Goal: Task Accomplishment & Management: Use online tool/utility

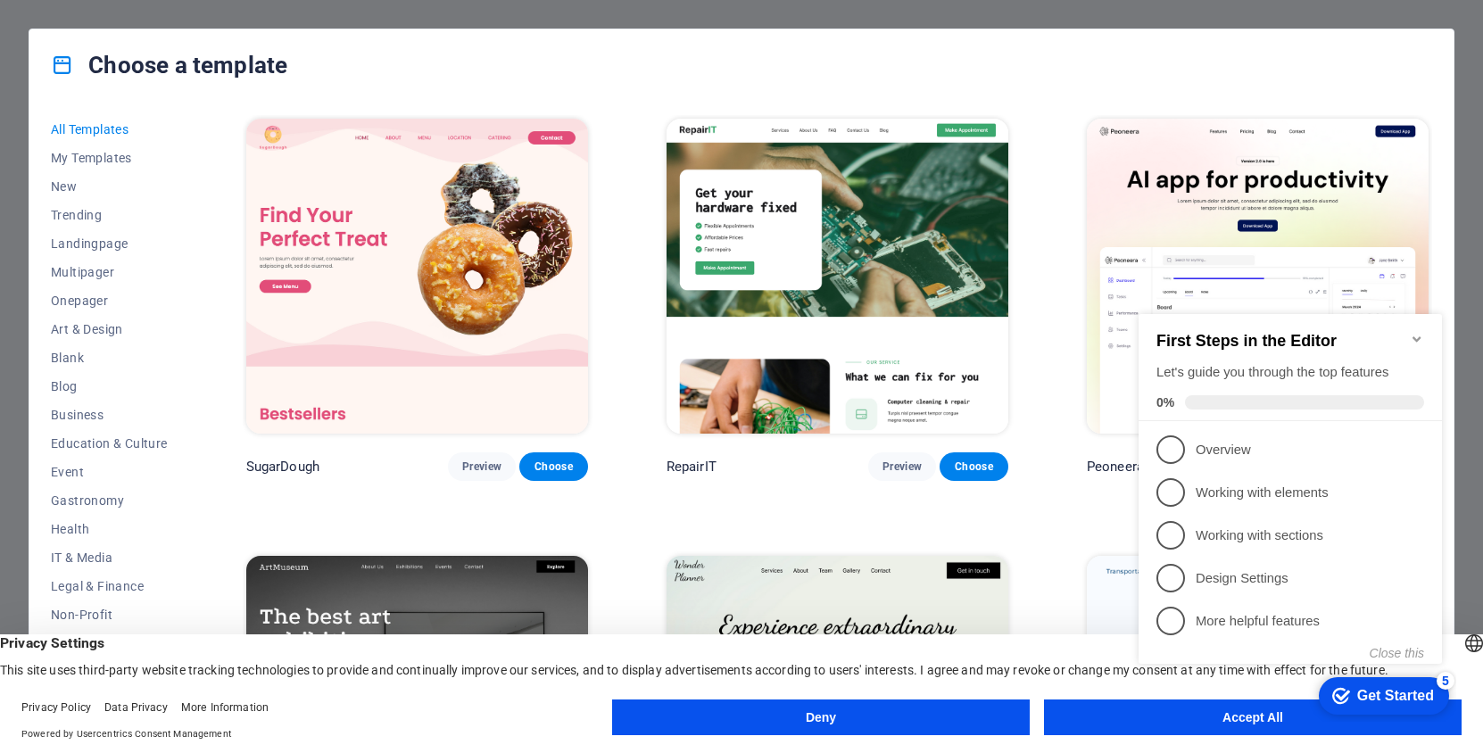
click at [1191, 726] on button "Accept All" at bounding box center [1253, 718] width 418 height 36
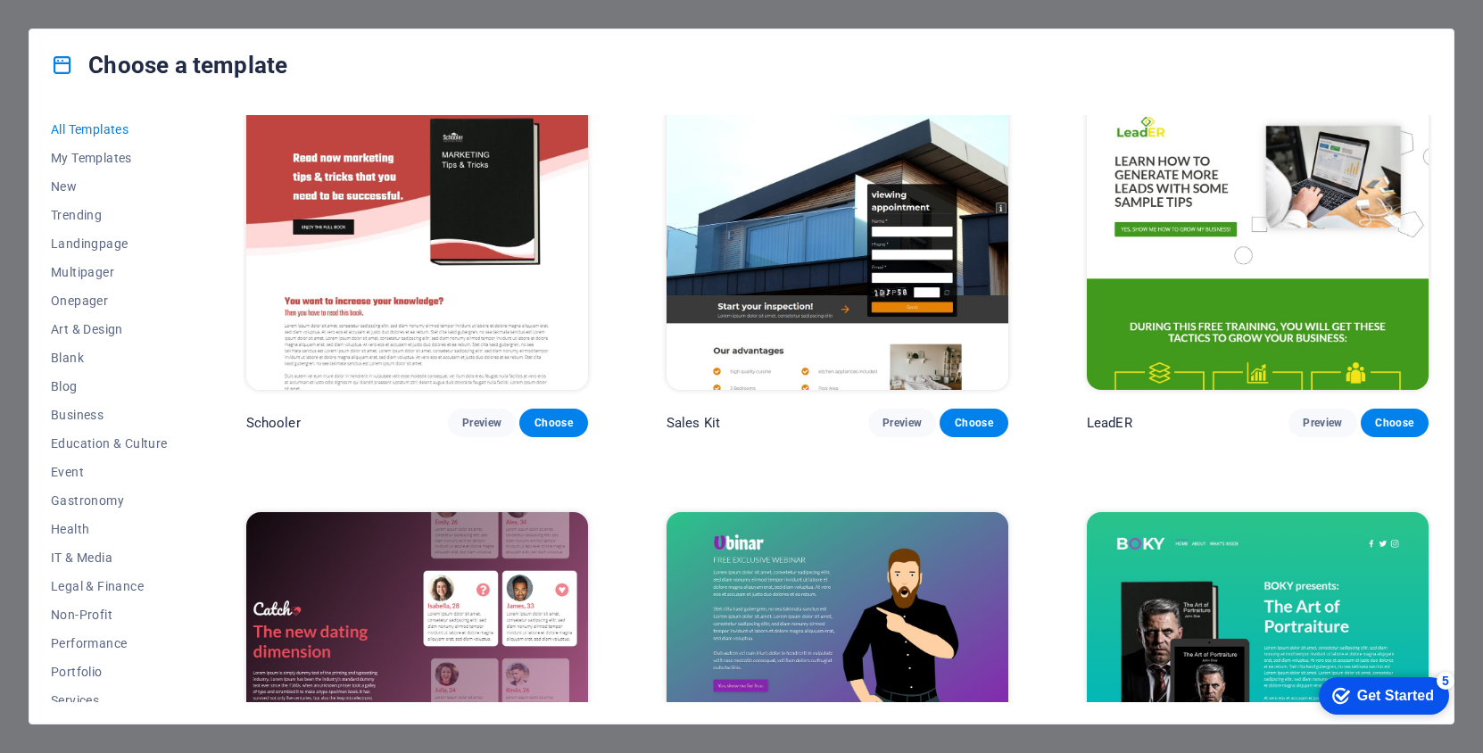
scroll to position [23280, 0]
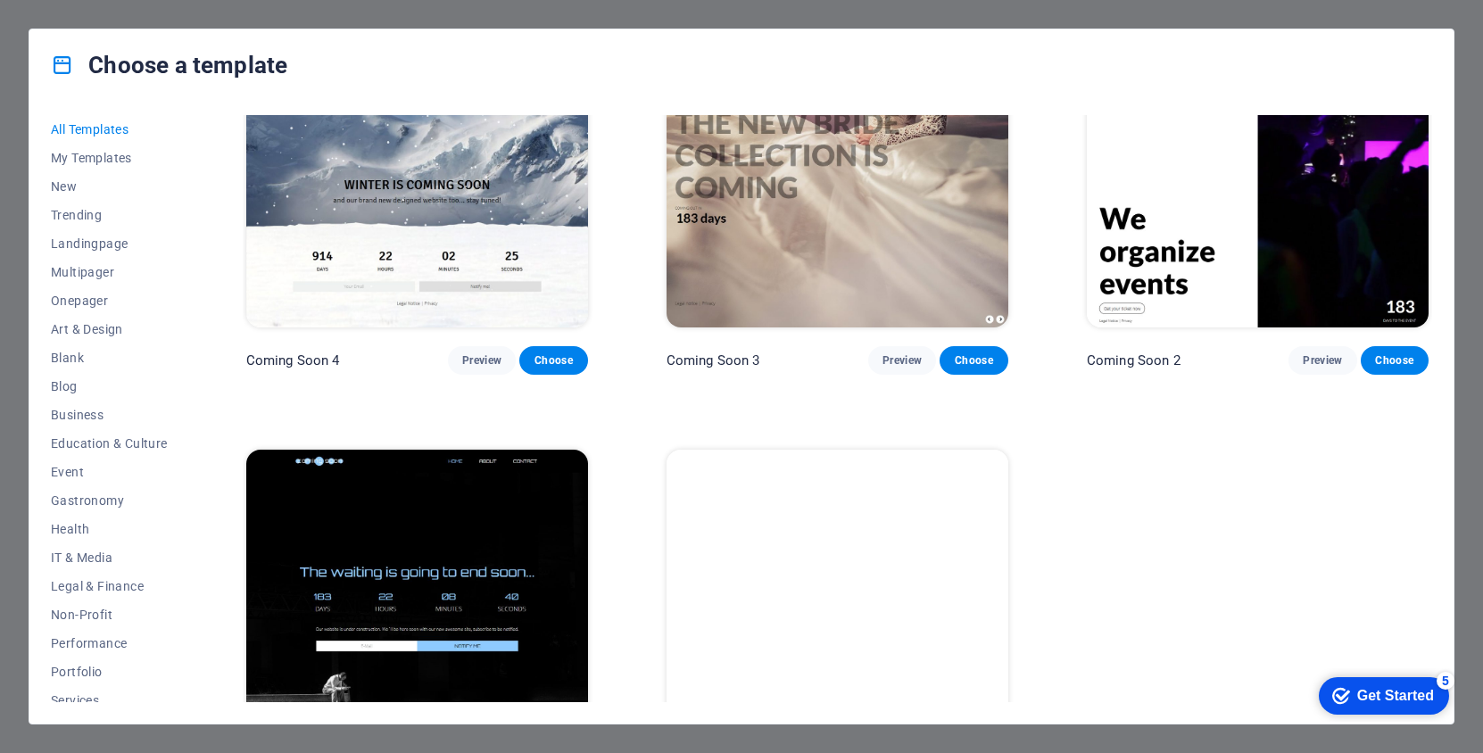
click at [807, 559] on img at bounding box center [838, 607] width 342 height 315
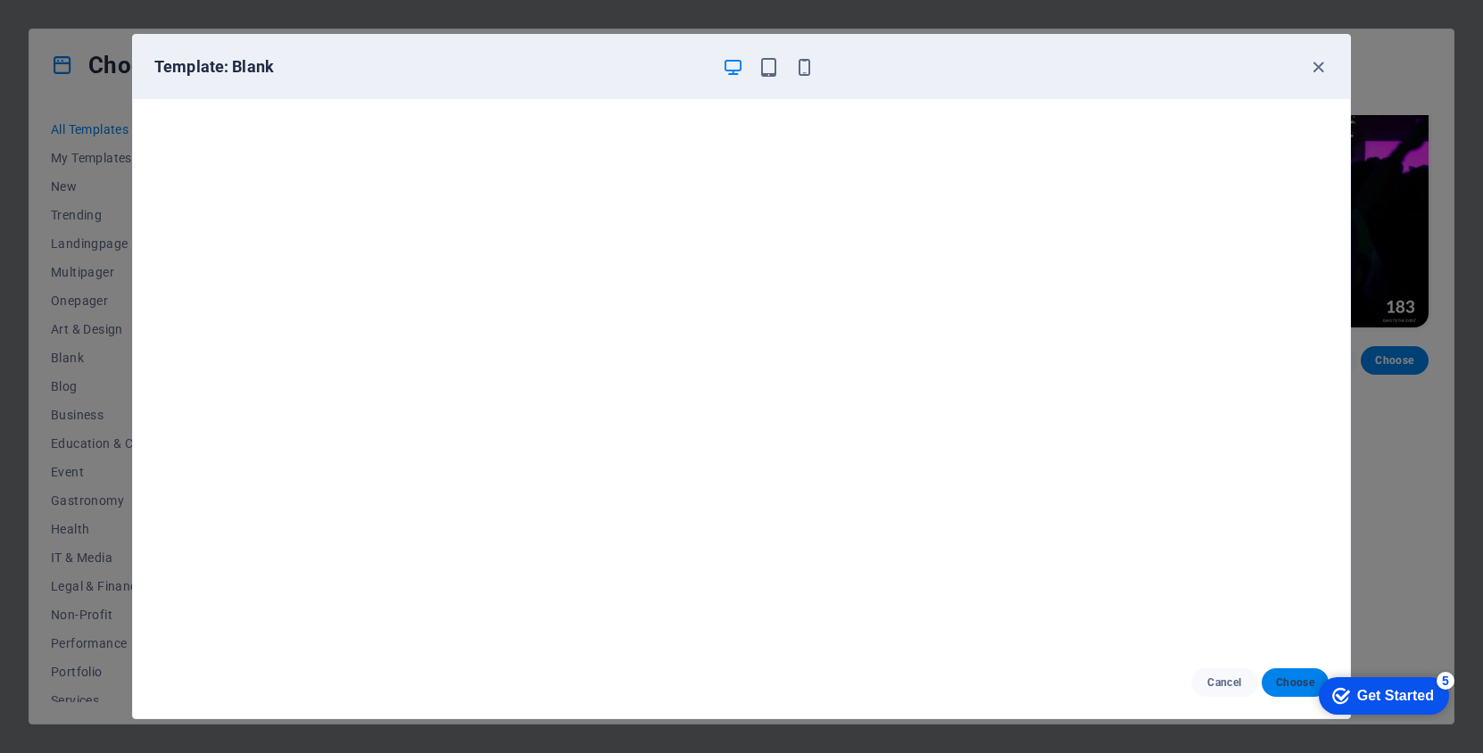
click at [1284, 678] on span "Choose" at bounding box center [1295, 683] width 38 height 14
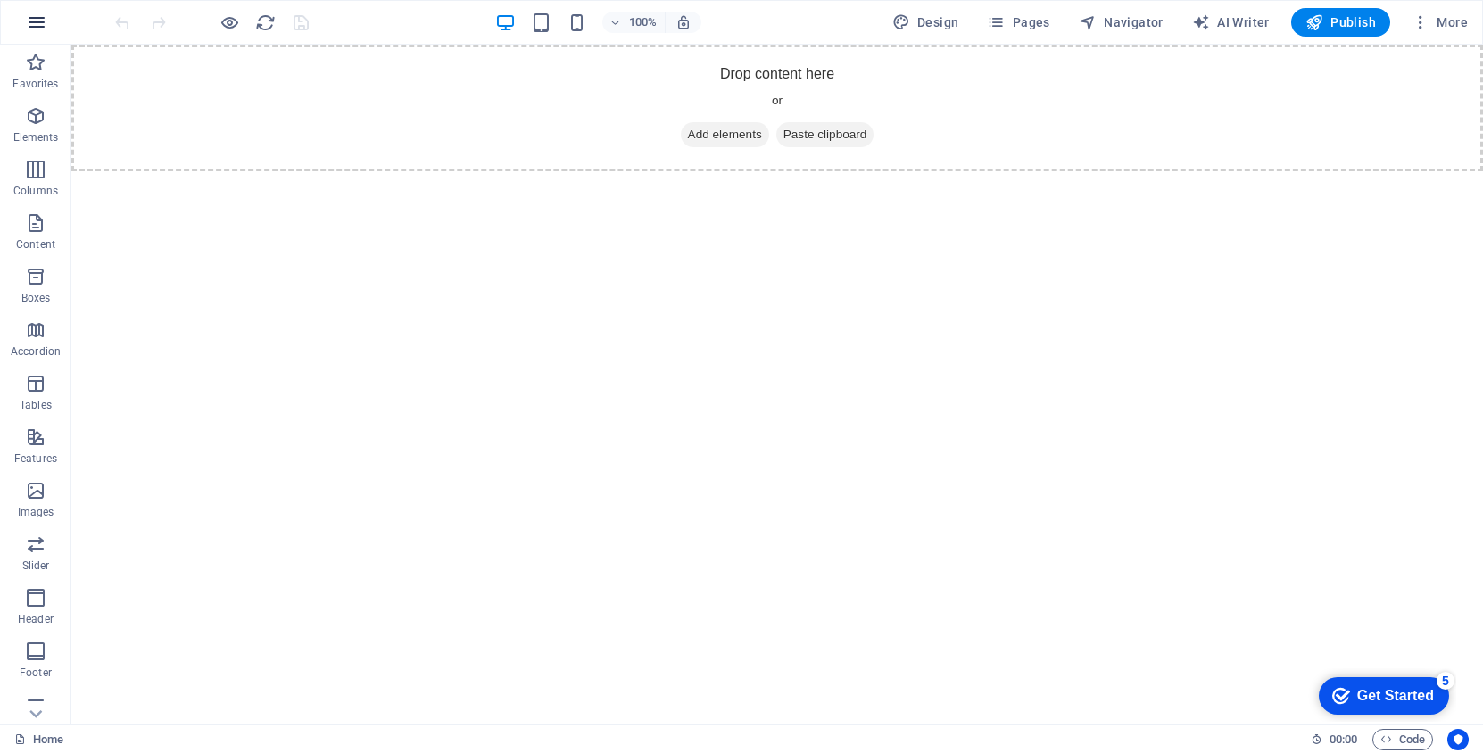
click at [27, 21] on icon "button" at bounding box center [36, 22] width 21 height 21
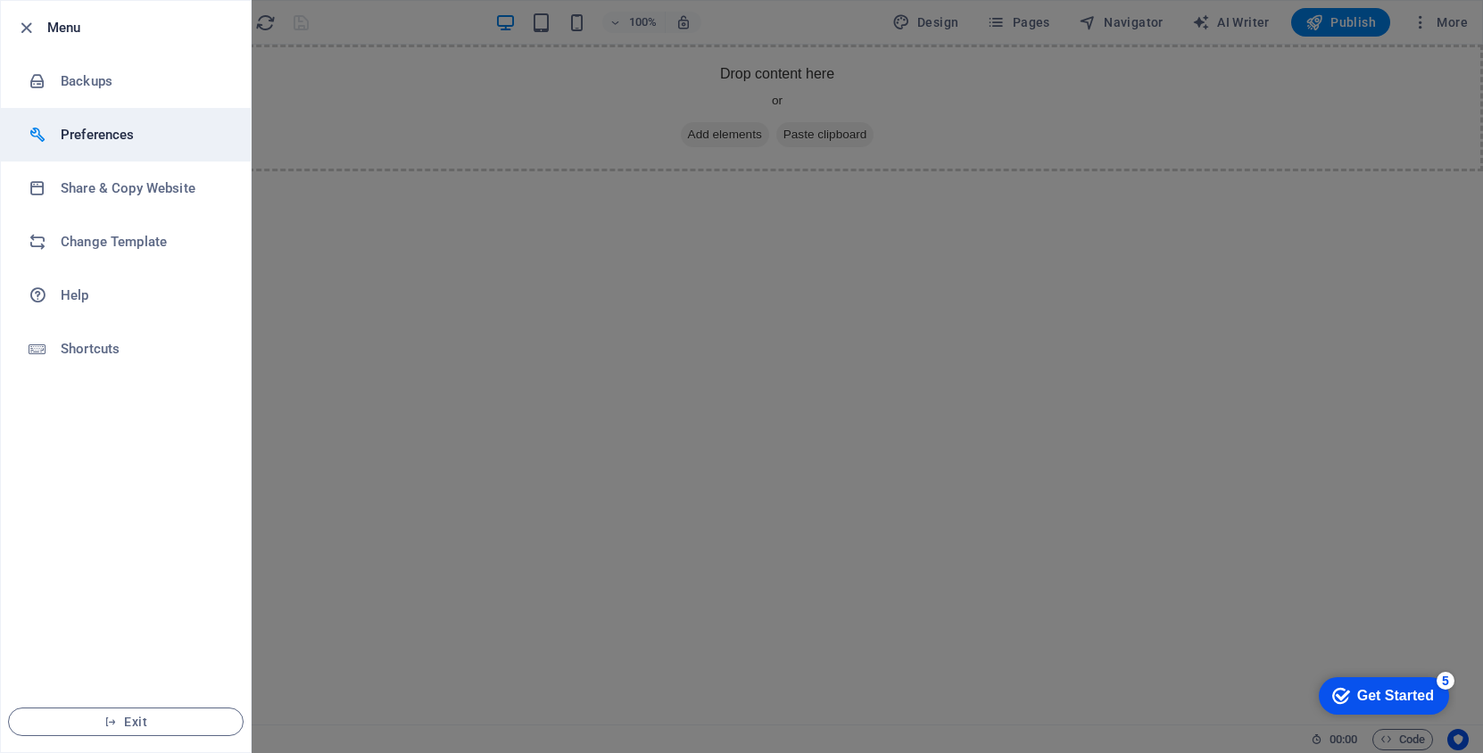
click at [103, 125] on h6 "Preferences" at bounding box center [143, 134] width 165 height 21
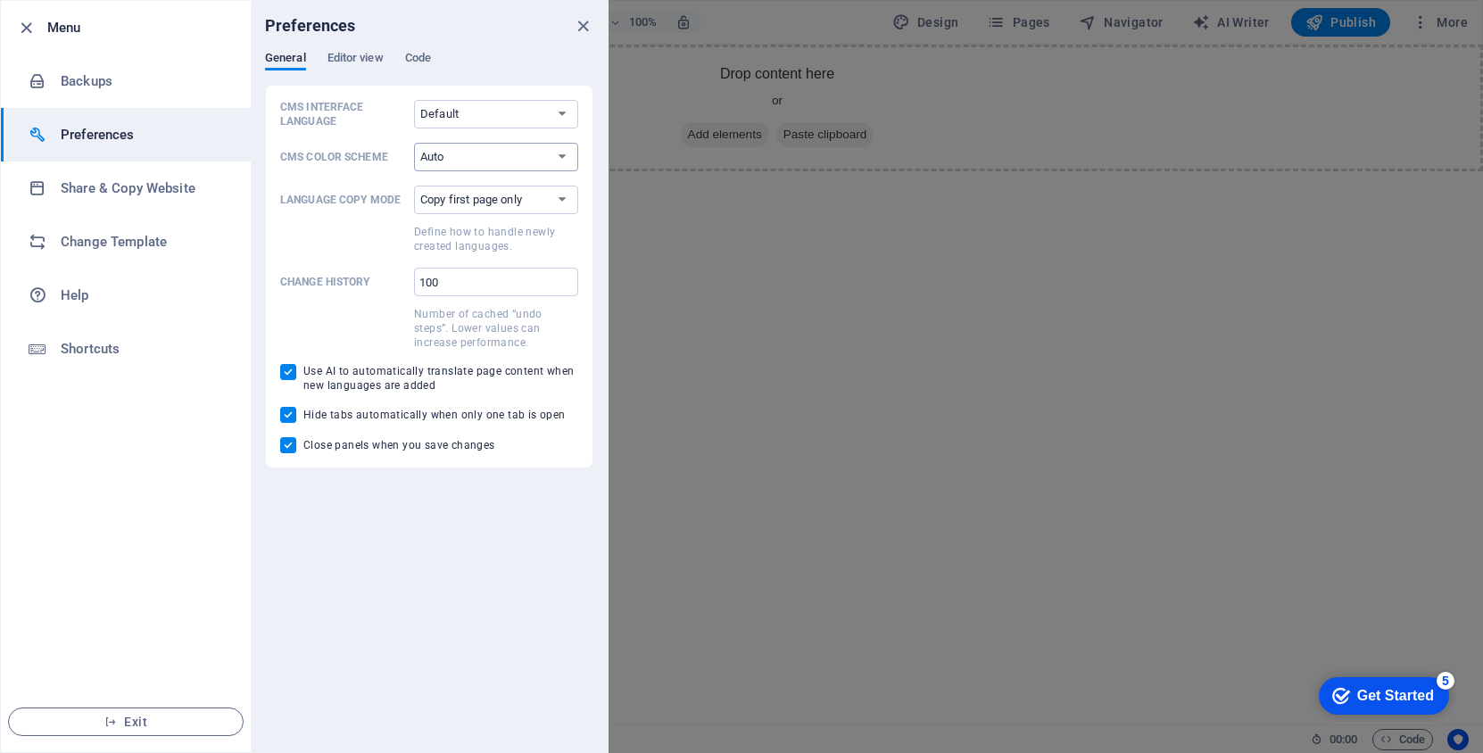
click at [525, 162] on select "Auto Dark Light" at bounding box center [496, 157] width 164 height 29
select select "dark"
click at [414, 143] on select "Auto Dark Light" at bounding box center [496, 157] width 164 height 29
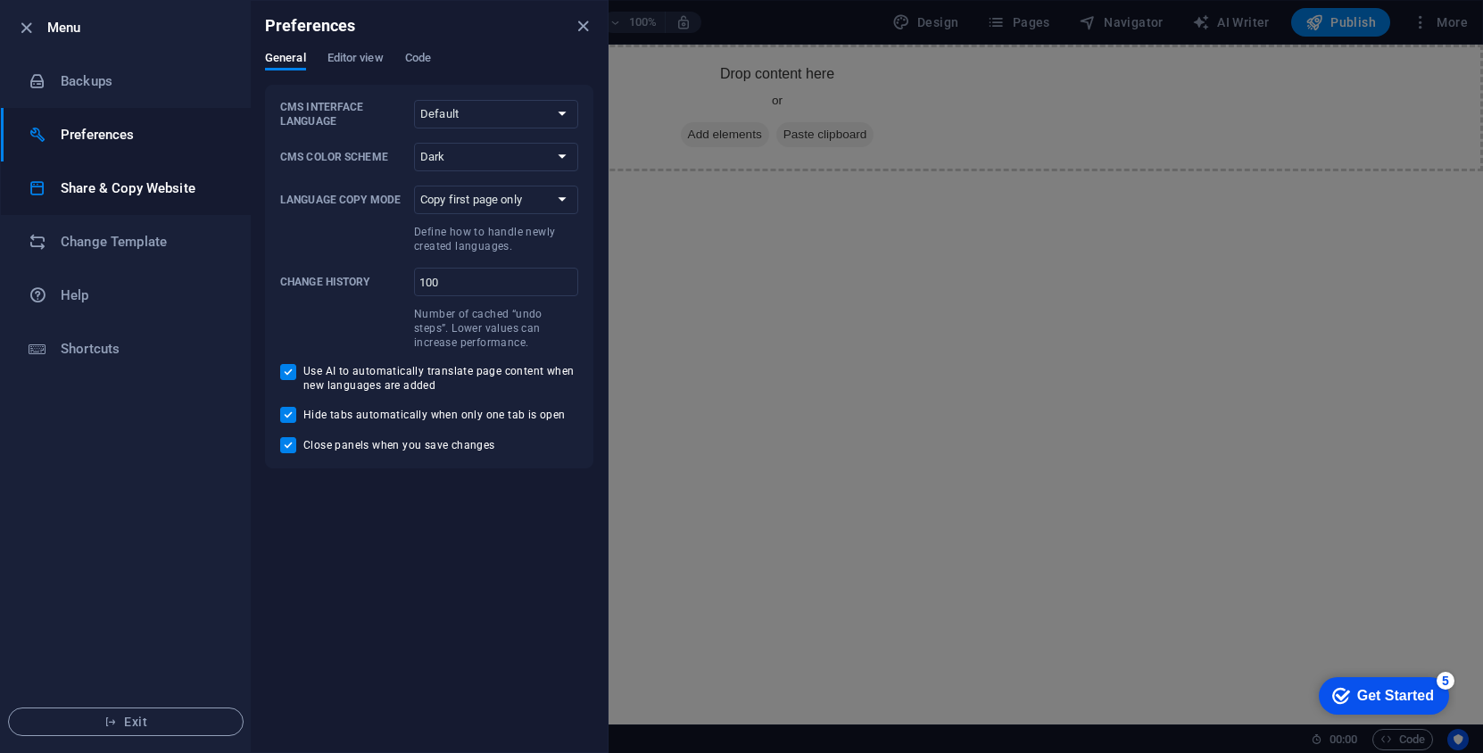
click at [116, 187] on h6 "Share & Copy Website" at bounding box center [143, 188] width 165 height 21
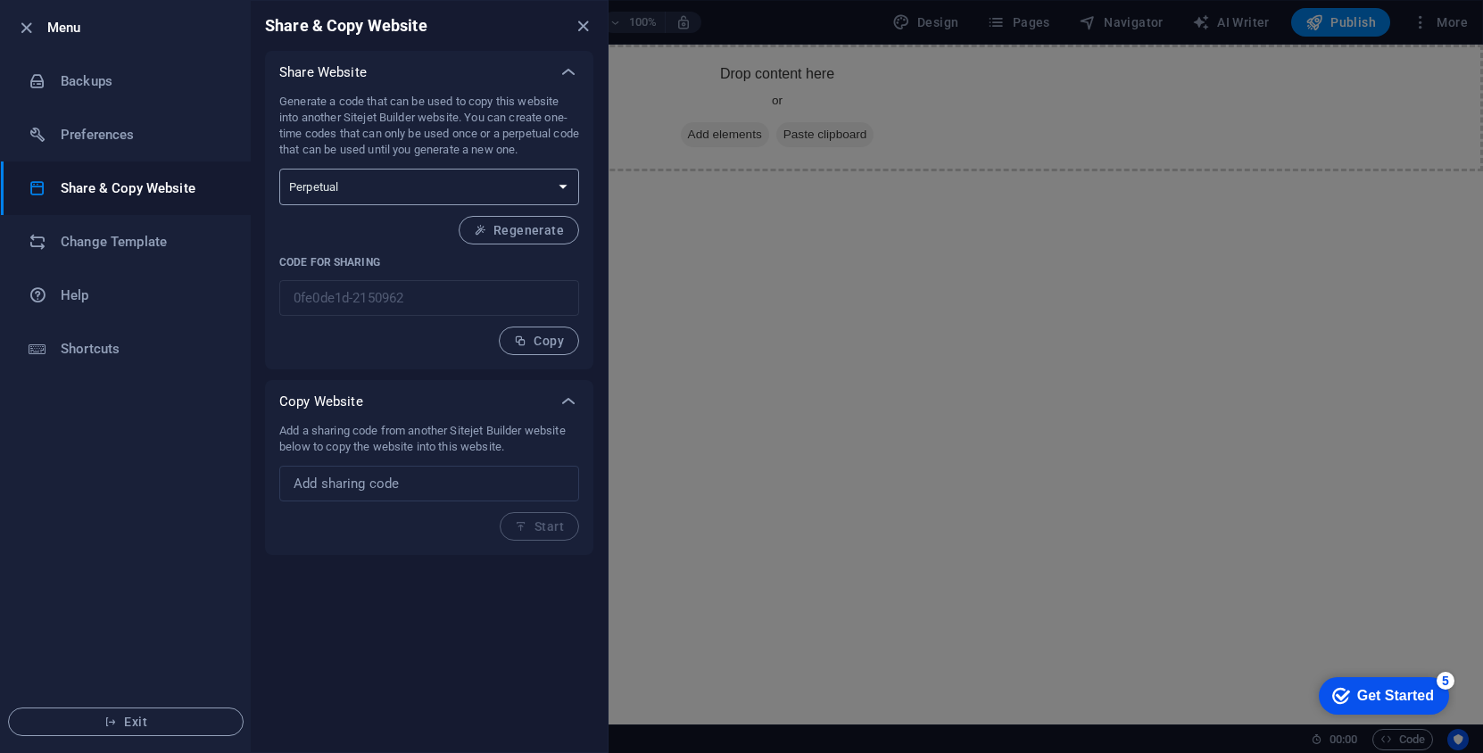
click at [481, 191] on select "One-time Perpetual" at bounding box center [429, 187] width 300 height 37
click at [408, 489] on input "text" at bounding box center [429, 484] width 300 height 36
click at [559, 519] on div "Add a sharing code from another Sitejet Builder website below to copy the websi…" at bounding box center [429, 482] width 300 height 118
click at [482, 487] on input "text" at bounding box center [429, 484] width 300 height 36
paste input "31cffc46-209739"
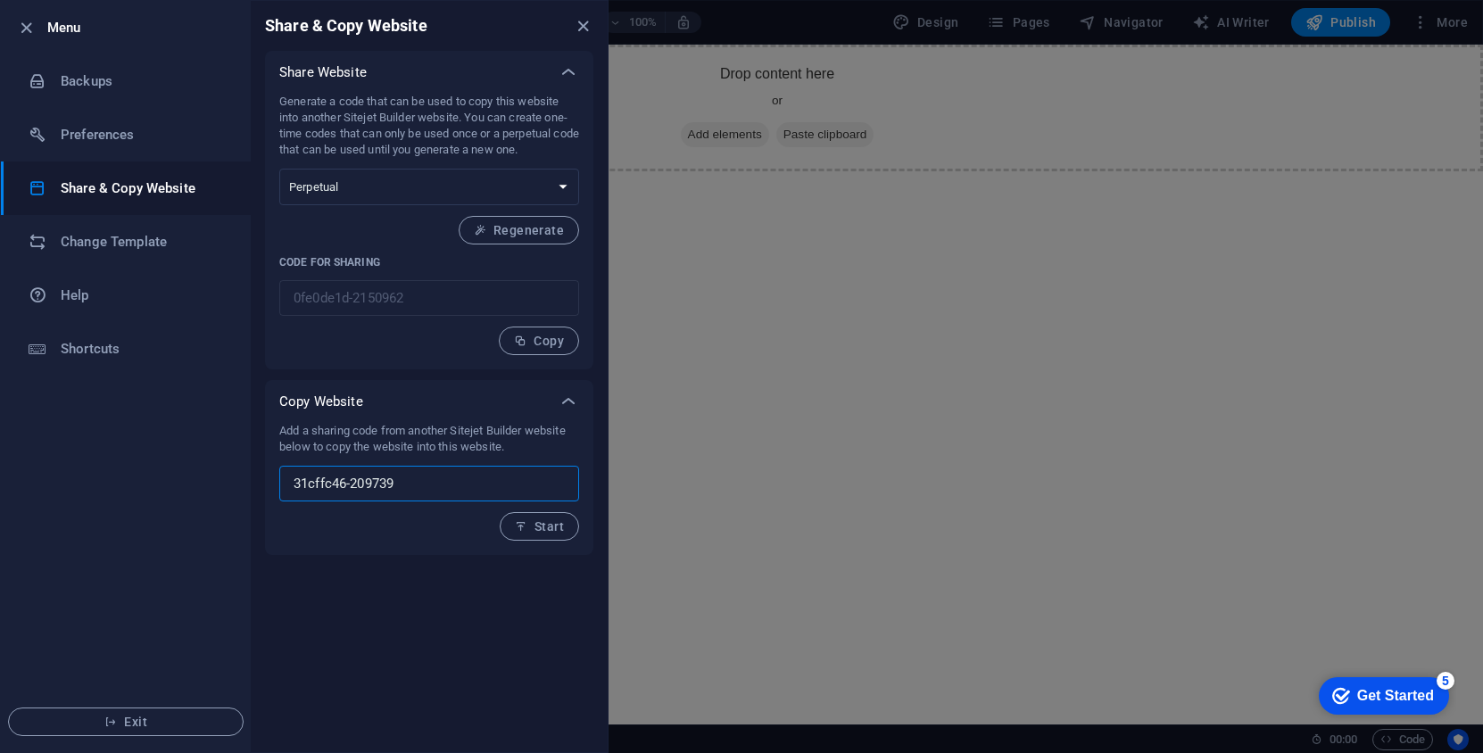
type input "31cffc46-209739"
click at [357, 540] on div "Add a sharing code from another Sitejet Builder website below to copy the websi…" at bounding box center [429, 482] width 300 height 118
click at [542, 524] on span "Start" at bounding box center [539, 526] width 49 height 14
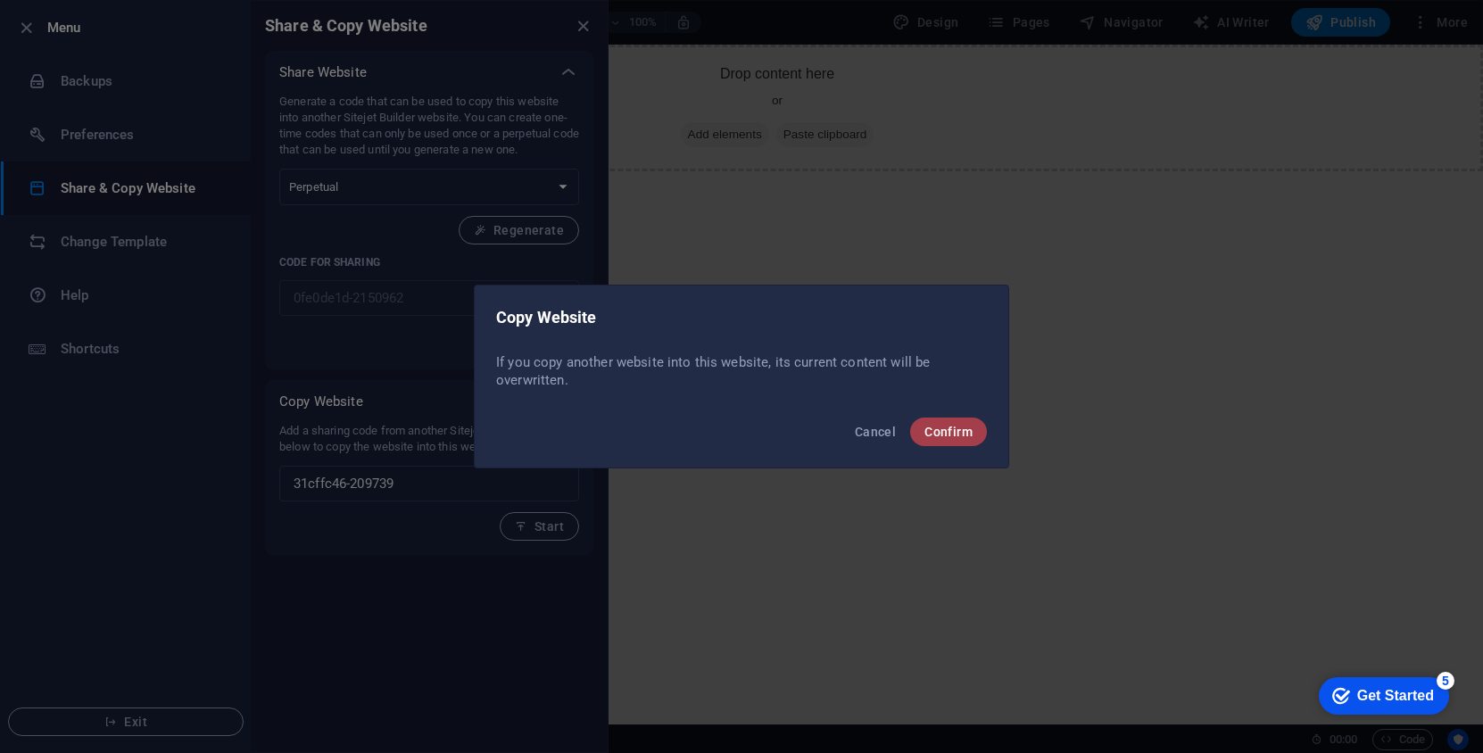
click at [935, 435] on span "Confirm" at bounding box center [948, 432] width 48 height 14
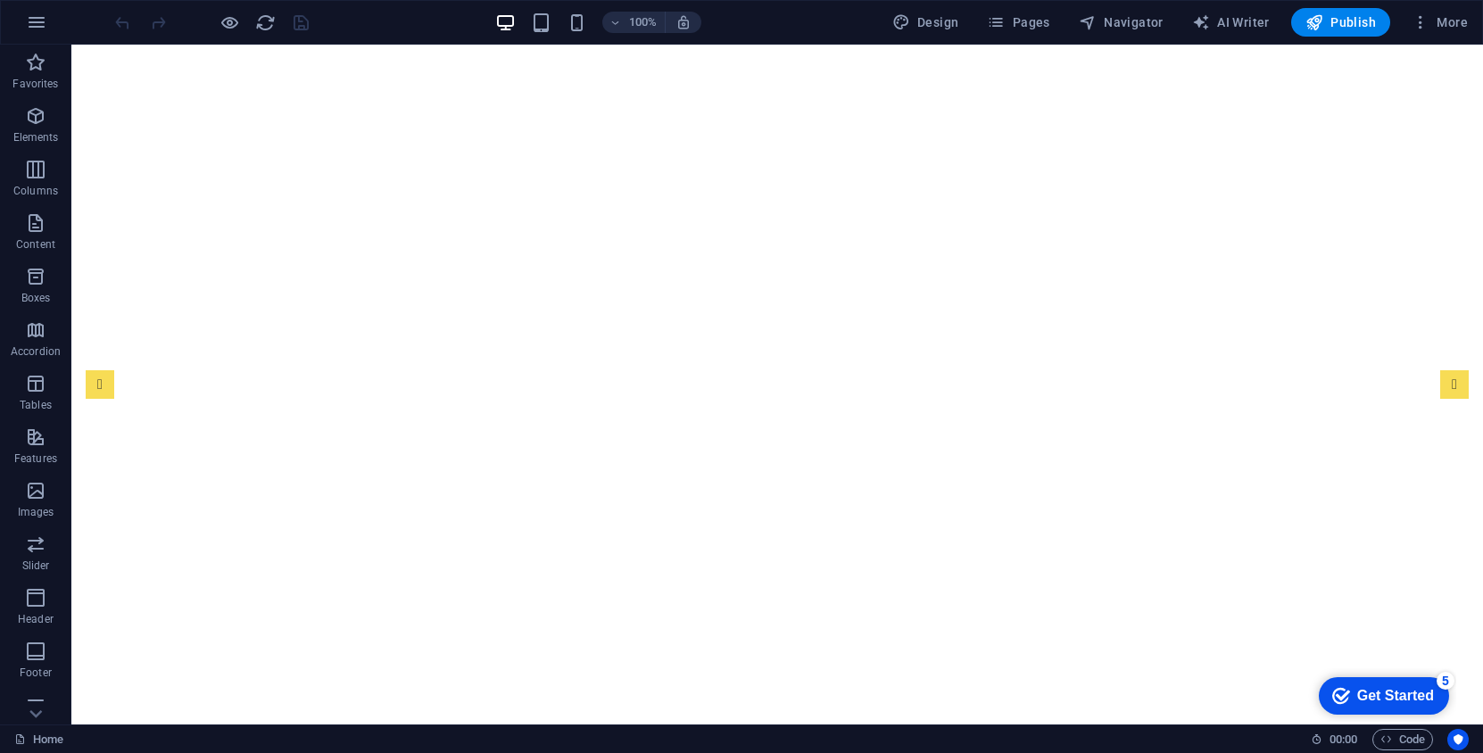
click at [1446, 4] on div "100% Design Pages Navigator AI Writer Publish More" at bounding box center [741, 22] width 1481 height 43
click at [1446, 20] on span "More" at bounding box center [1440, 22] width 56 height 18
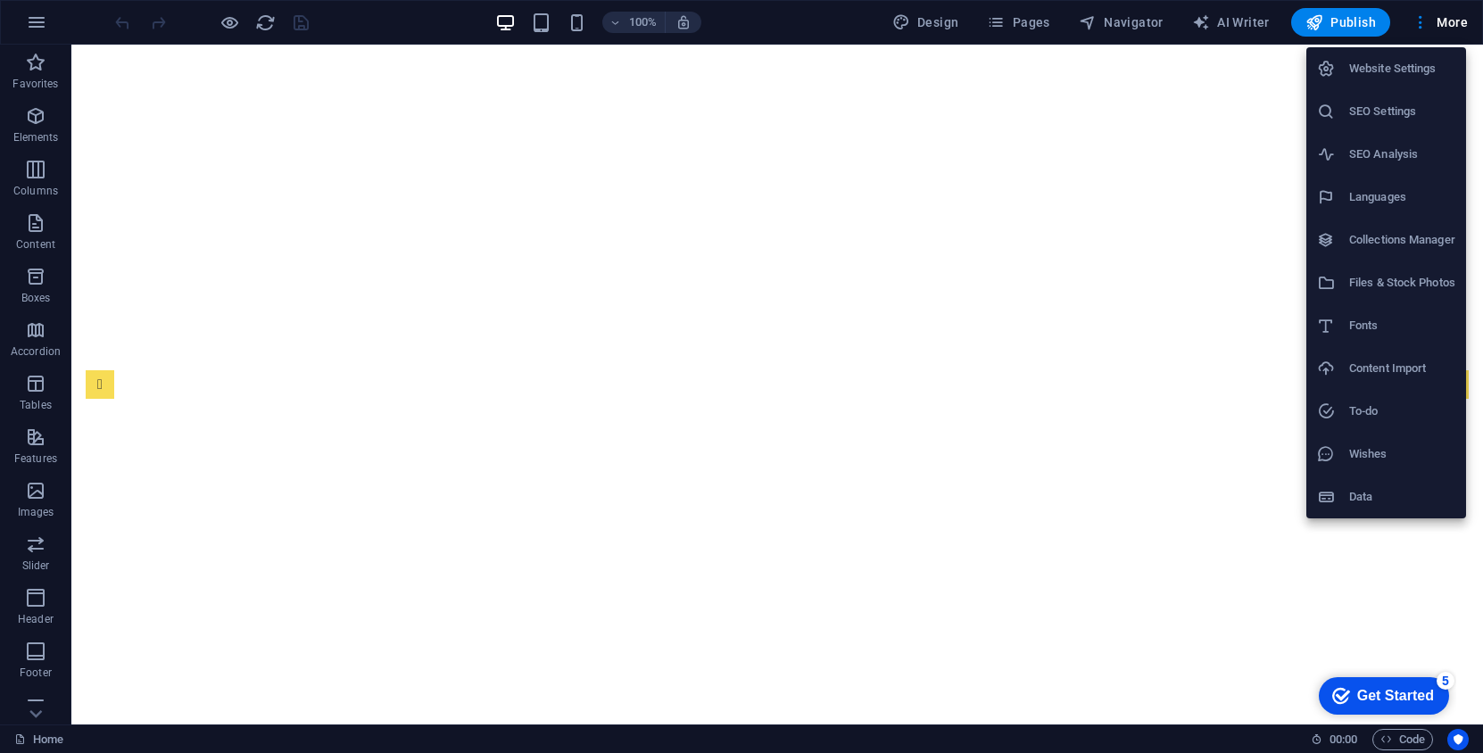
click at [1395, 278] on h6 "Files & Stock Photos" at bounding box center [1402, 282] width 106 height 21
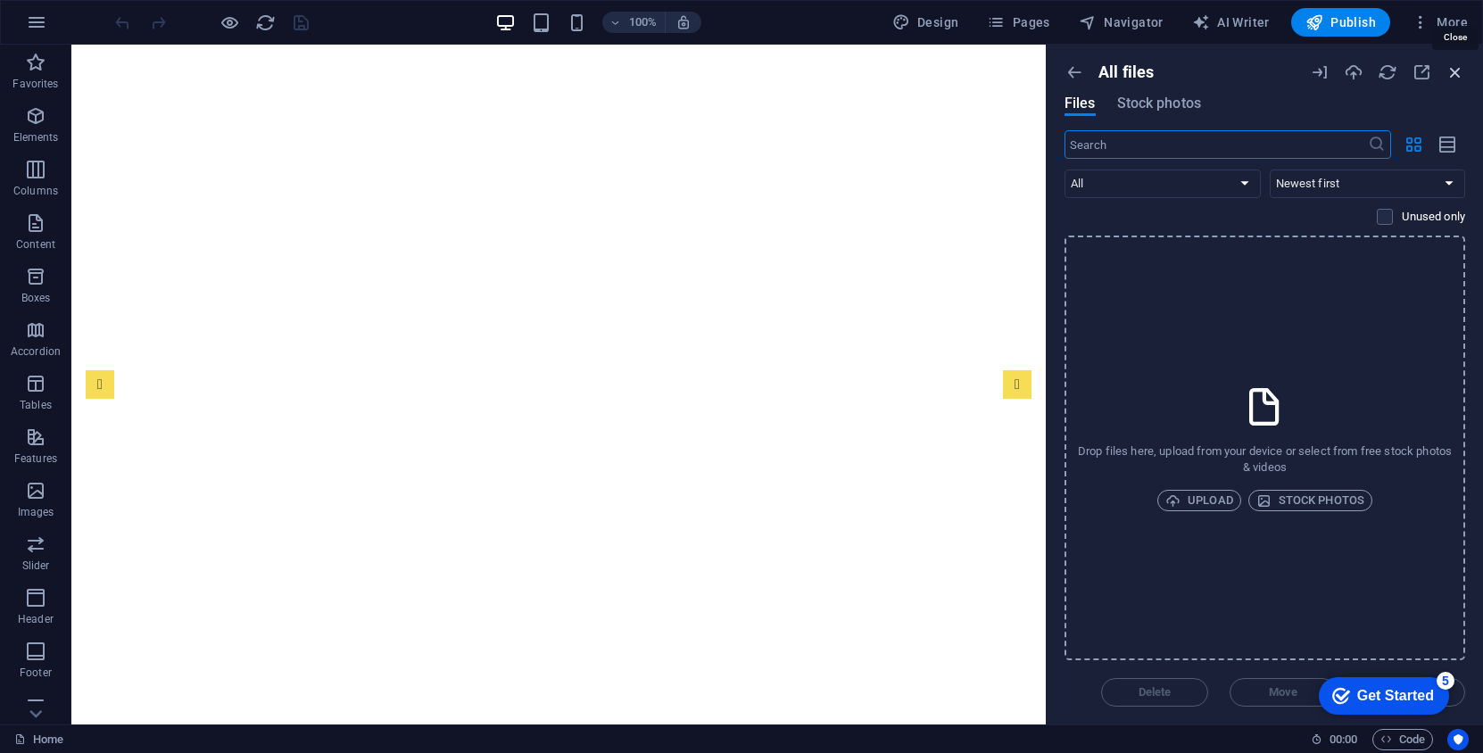
click at [1455, 70] on icon "button" at bounding box center [1456, 72] width 20 height 20
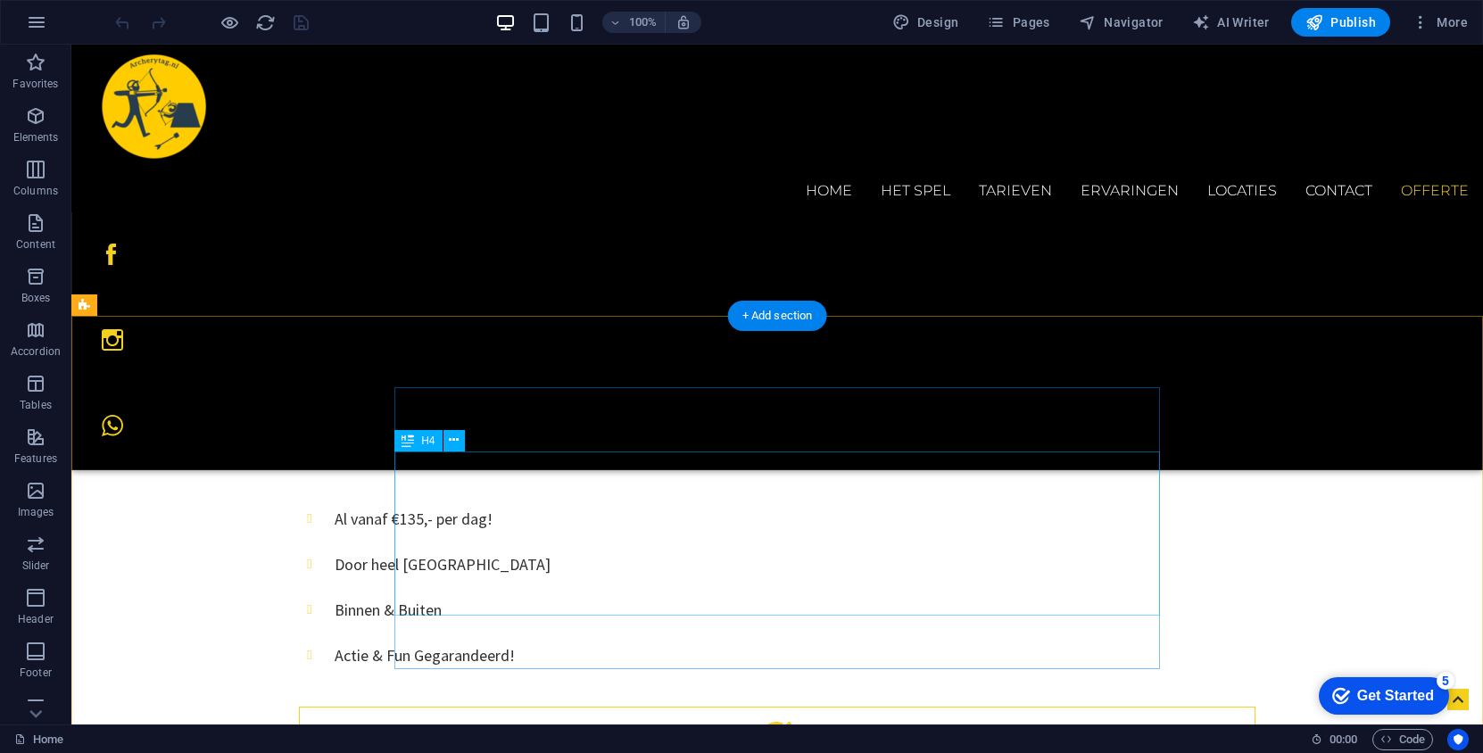
scroll to position [2222, 0]
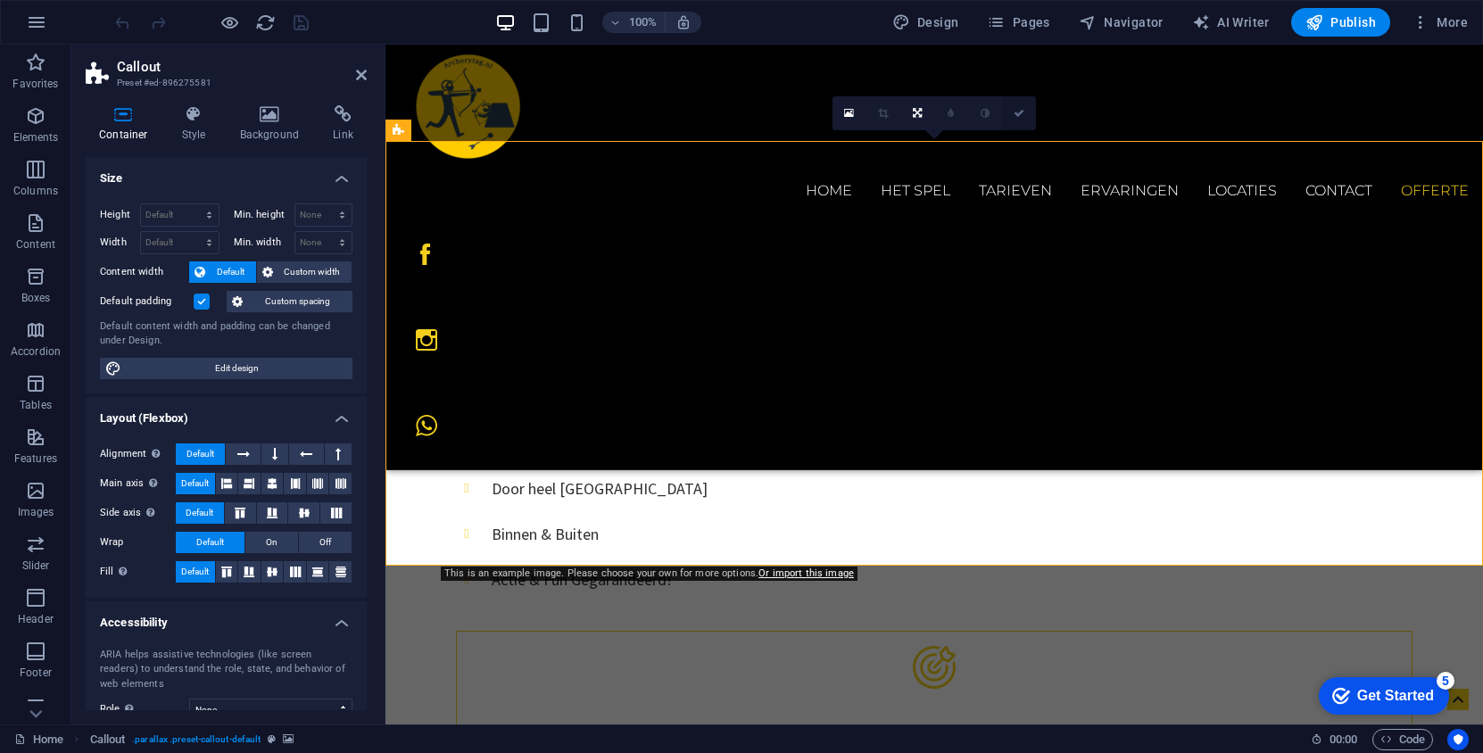
drag, startPoint x: 1019, startPoint y: 112, endPoint x: 949, endPoint y: 79, distance: 76.7
click at [1019, 112] on icon at bounding box center [1019, 113] width 11 height 11
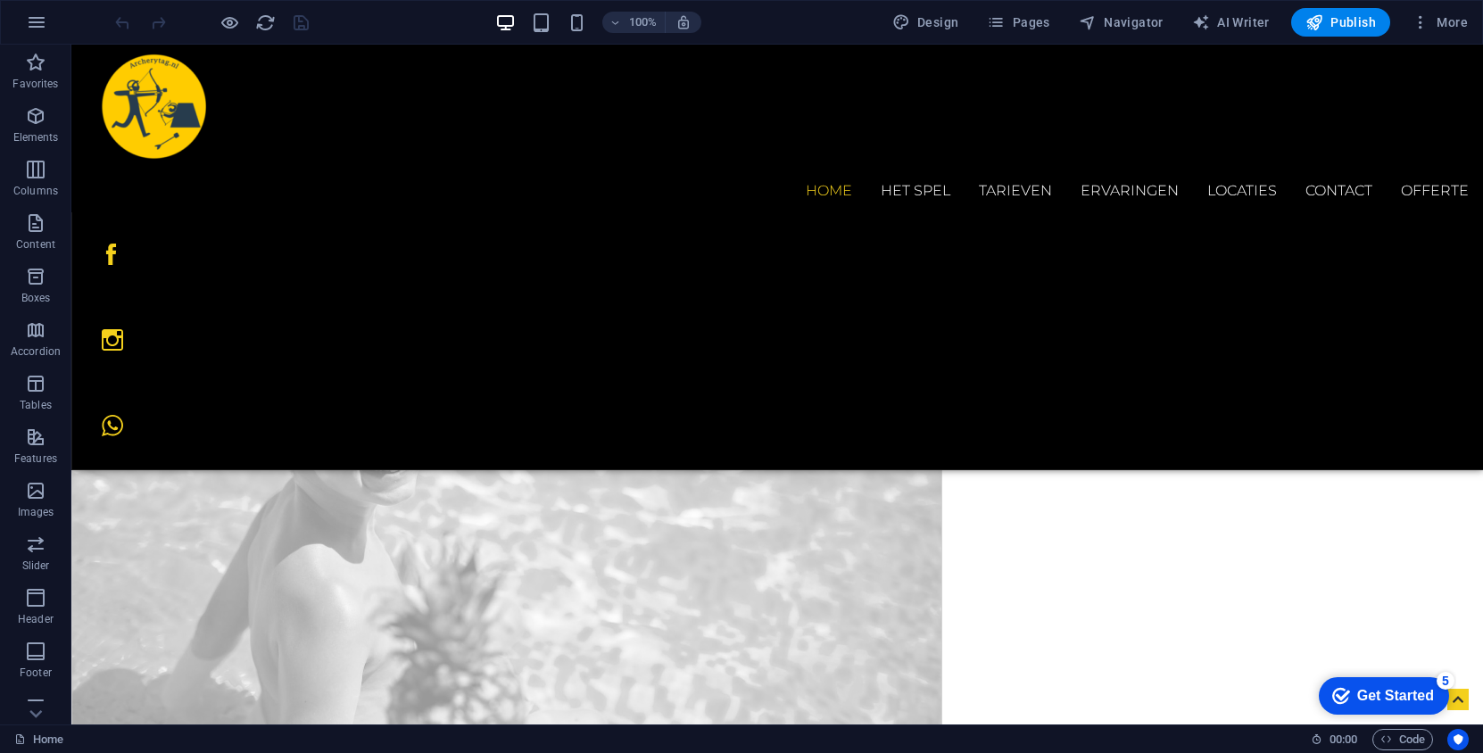
scroll to position [956, 0]
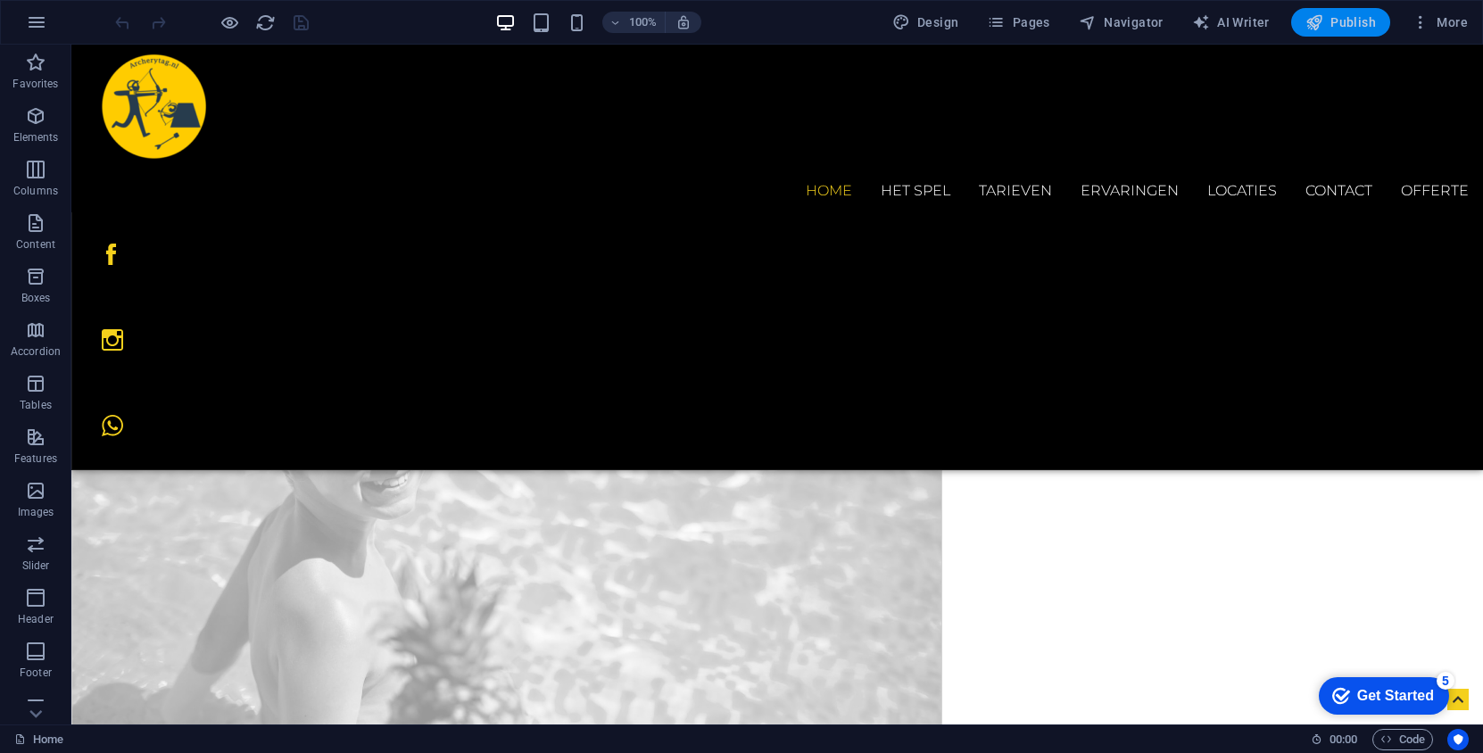
click at [1355, 19] on span "Publish" at bounding box center [1341, 22] width 70 height 18
